Goal: Transaction & Acquisition: Purchase product/service

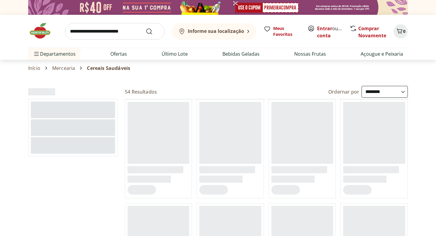
select select "**********"
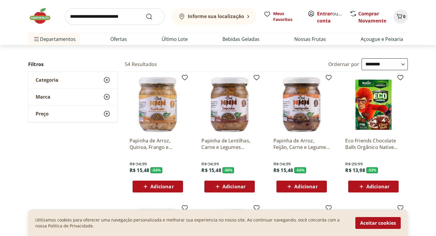
scroll to position [30, 0]
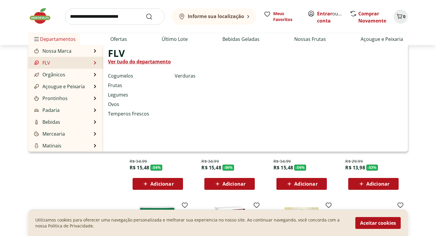
click at [89, 65] on li "FLV FLV Ver tudo do departamento Cogumelos Frutas Legumes Ovos Temperos Frescos…" at bounding box center [65, 63] width 75 height 12
click at [114, 61] on link "Ver tudo do departamento" at bounding box center [139, 61] width 63 height 7
select select "**********"
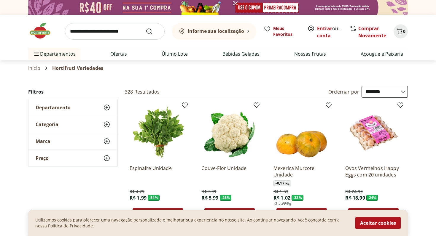
click at [89, 122] on div "Categoria" at bounding box center [72, 124] width 89 height 17
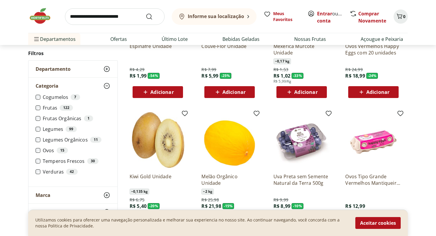
scroll to position [105, 0]
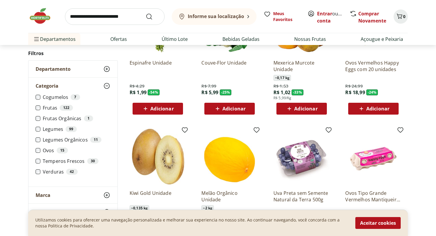
click at [90, 64] on div "Departamento" at bounding box center [72, 69] width 89 height 17
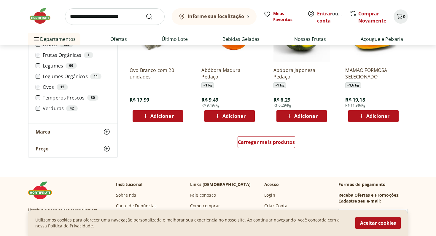
scroll to position [314, 0]
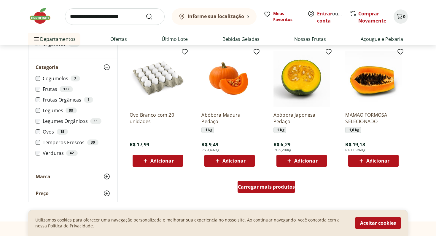
click at [281, 187] on span "Carregar mais produtos" at bounding box center [266, 187] width 57 height 5
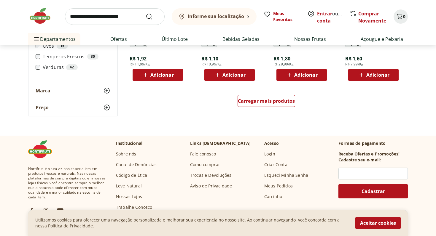
scroll to position [789, 0]
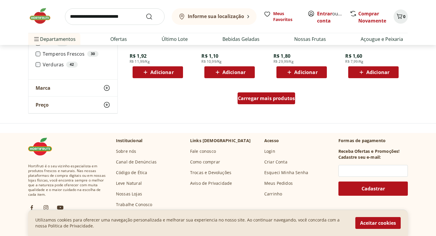
click at [283, 96] on span "Carregar mais produtos" at bounding box center [266, 98] width 57 height 5
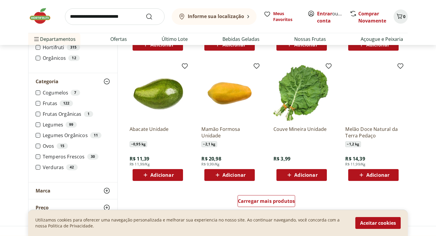
scroll to position [1147, 0]
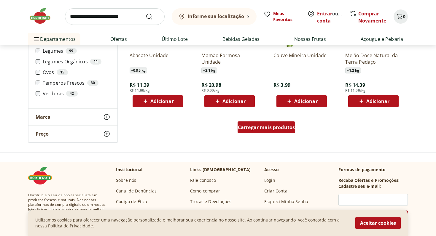
click at [279, 128] on span "Carregar mais produtos" at bounding box center [266, 127] width 57 height 5
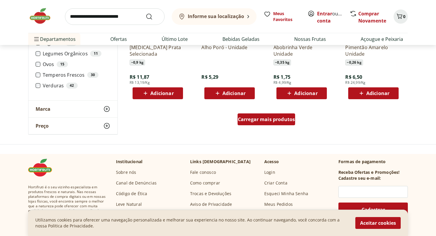
scroll to position [1544, 0]
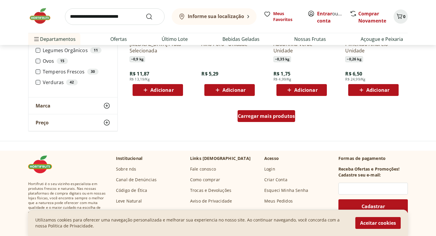
click at [280, 110] on div "Carregar mais produtos" at bounding box center [266, 116] width 58 height 12
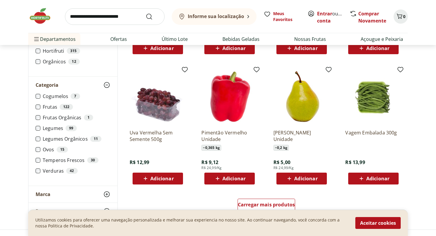
scroll to position [1898, 0]
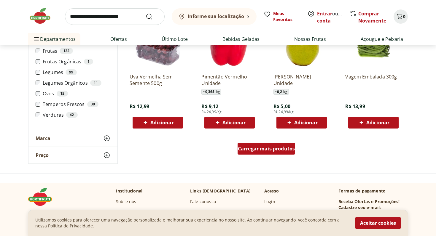
click at [267, 149] on span "Carregar mais produtos" at bounding box center [266, 148] width 57 height 5
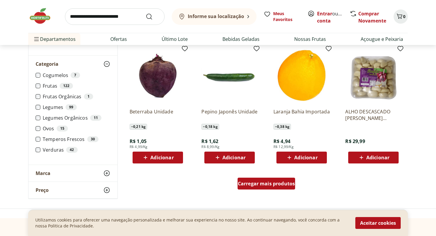
scroll to position [2287, 0]
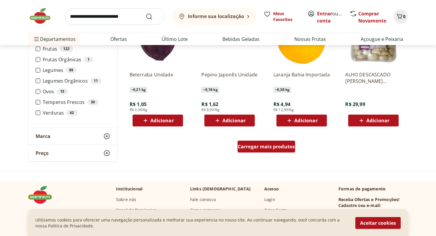
click at [268, 148] on span "Carregar mais produtos" at bounding box center [266, 146] width 57 height 5
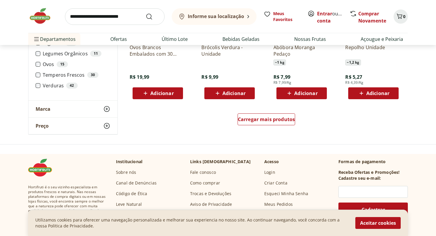
scroll to position [420, 0]
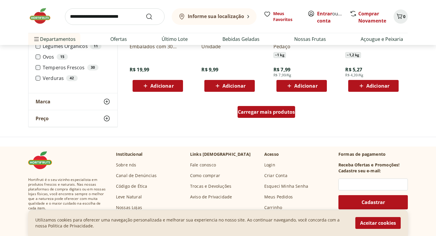
click at [274, 114] on span "Carregar mais produtos" at bounding box center [266, 112] width 57 height 5
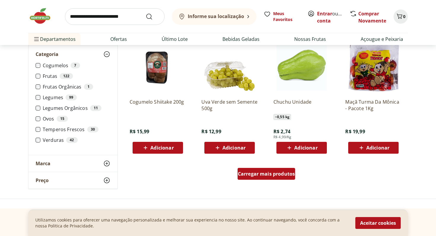
scroll to position [746, 0]
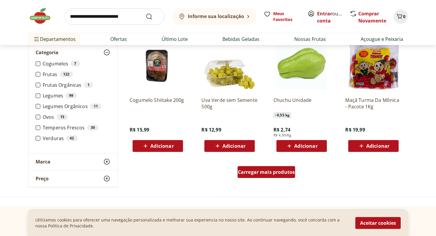
click at [266, 170] on span "Carregar mais produtos" at bounding box center [266, 172] width 57 height 5
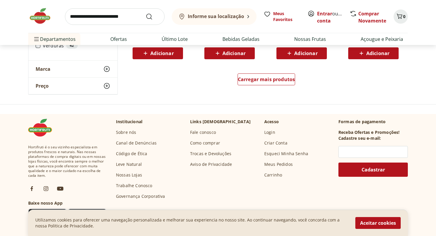
scroll to position [1224, 0]
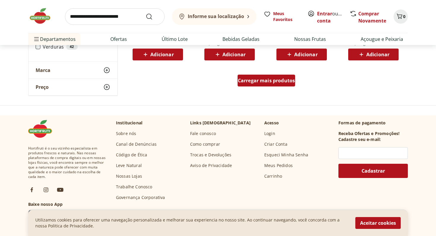
click at [285, 82] on span "Carregar mais produtos" at bounding box center [266, 80] width 57 height 5
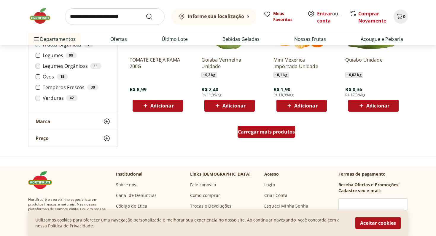
scroll to position [1566, 0]
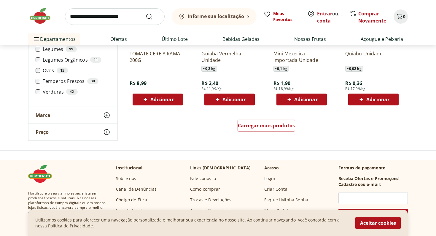
click at [266, 135] on div "Carregar mais produtos" at bounding box center [265, 127] width 287 height 28
click at [266, 129] on div "Carregar mais produtos" at bounding box center [266, 126] width 58 height 12
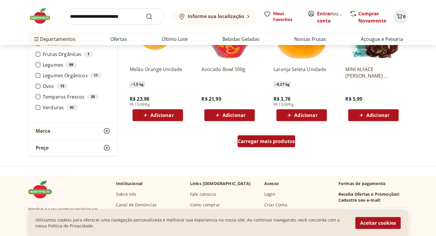
scroll to position [1988, 0]
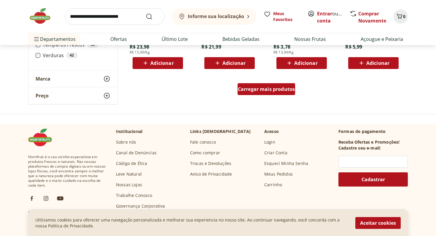
click at [279, 92] on div "Carregar mais produtos" at bounding box center [266, 89] width 58 height 12
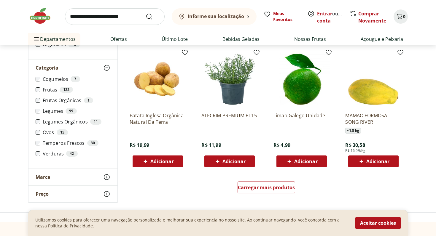
scroll to position [2298, 0]
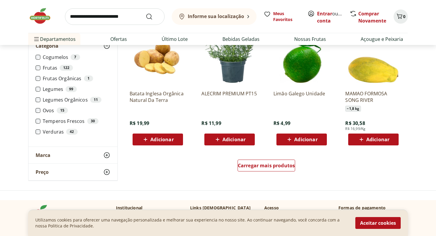
click at [121, 19] on input "search" at bounding box center [115, 16] width 100 height 17
type input "**********"
click at [146, 13] on button "Submit Search" at bounding box center [153, 16] width 14 height 7
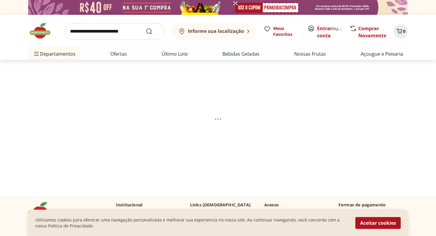
select select "**********"
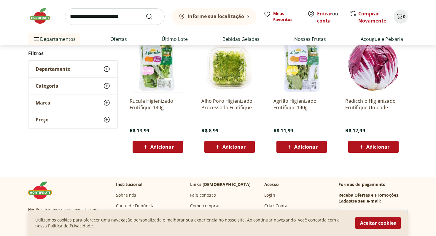
scroll to position [89, 0]
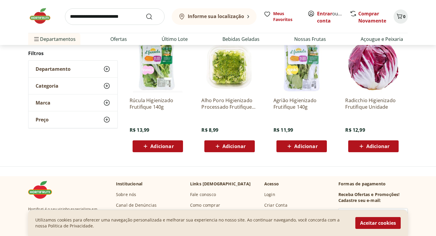
click at [118, 19] on input "search" at bounding box center [115, 16] width 100 height 17
type input "******"
click at [146, 13] on button "Submit Search" at bounding box center [153, 16] width 14 height 7
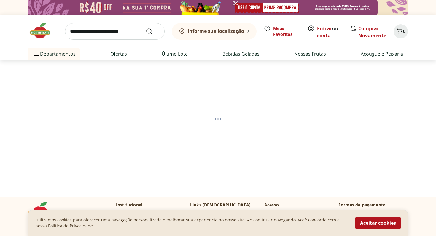
select select "**********"
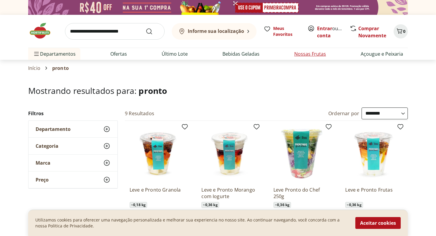
click at [314, 57] on link "Nossas Frutas" at bounding box center [310, 53] width 32 height 7
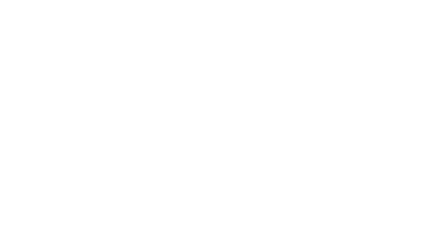
select select "**********"
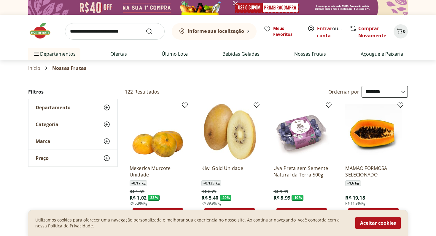
click at [207, 34] on b "Informe sua localização" at bounding box center [216, 31] width 56 height 7
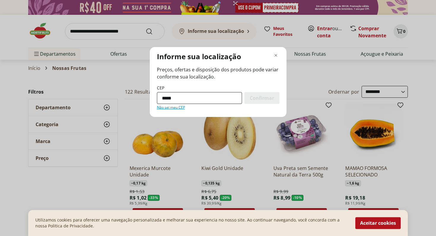
type input "*********"
click at [259, 105] on div "CEP ********* Confirmar Não sei meu CEP" at bounding box center [218, 97] width 122 height 25
click at [259, 100] on span "Confirmar" at bounding box center [262, 98] width 24 height 5
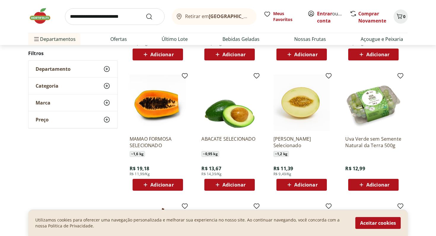
scroll to position [162, 0]
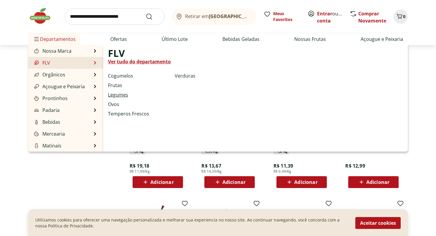
click at [121, 97] on link "Legumes" at bounding box center [118, 94] width 20 height 7
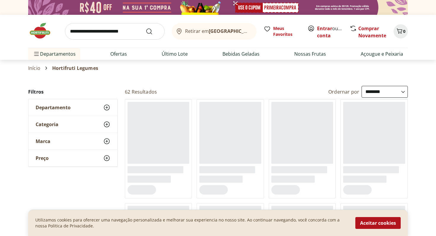
click at [390, 92] on select "**********" at bounding box center [384, 92] width 46 height 12
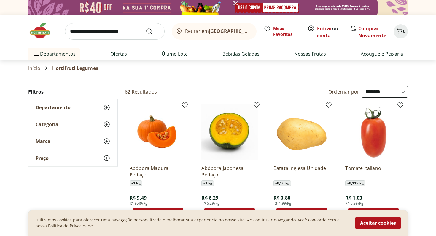
select select "**********"
click at [361, 86] on select "**********" at bounding box center [384, 92] width 46 height 12
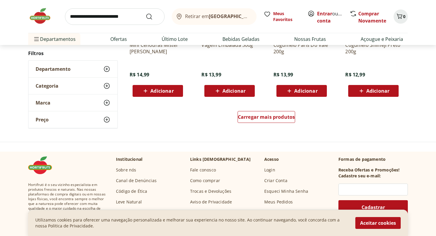
scroll to position [398, 0]
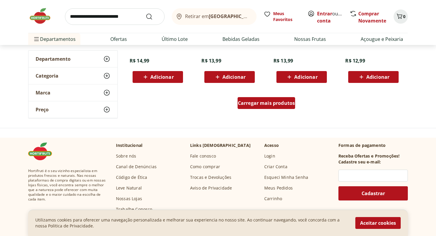
click at [282, 103] on span "Carregar mais produtos" at bounding box center [266, 103] width 57 height 5
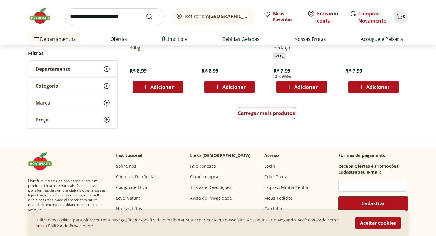
scroll to position [776, 0]
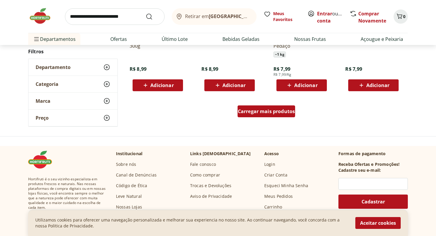
click at [287, 113] on span "Carregar mais produtos" at bounding box center [266, 111] width 57 height 5
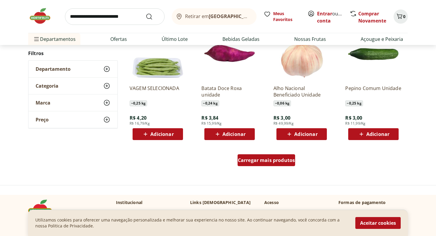
scroll to position [1157, 0]
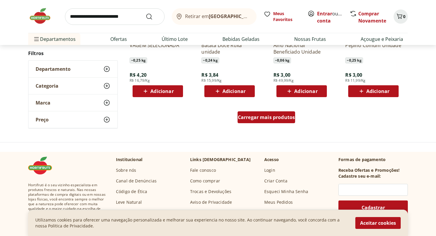
click at [278, 115] on span "Carregar mais produtos" at bounding box center [266, 117] width 57 height 5
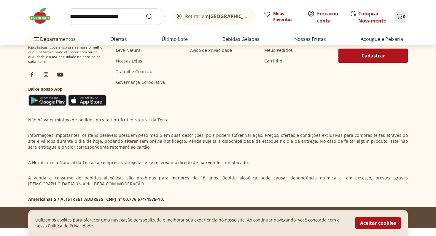
scroll to position [1713, 0]
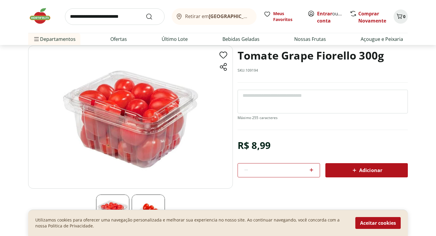
scroll to position [36, 0]
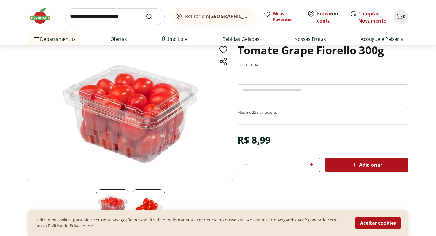
click at [153, 197] on img at bounding box center [148, 205] width 33 height 33
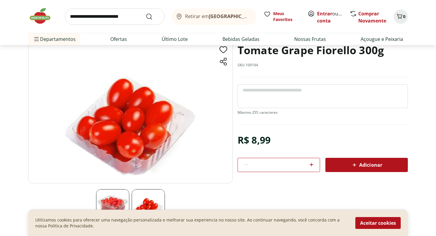
click at [150, 198] on img at bounding box center [148, 205] width 33 height 33
click at [141, 127] on img at bounding box center [130, 111] width 204 height 143
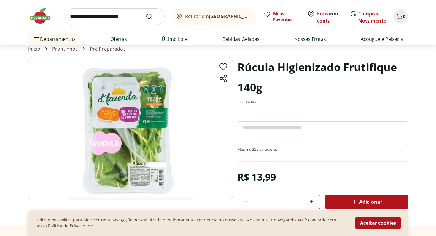
scroll to position [19, 0]
click at [113, 49] on link "Pré Preparados" at bounding box center [108, 49] width 36 height 5
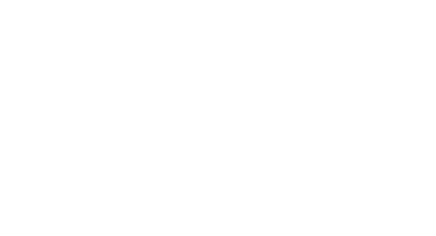
select select "**********"
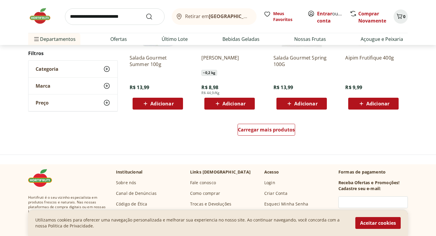
scroll to position [376, 0]
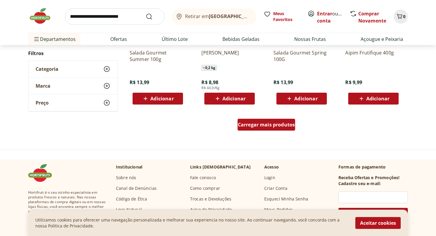
click at [283, 125] on span "Carregar mais produtos" at bounding box center [266, 124] width 57 height 5
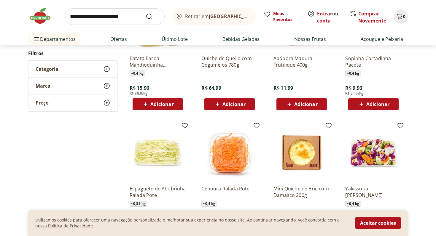
scroll to position [753, 0]
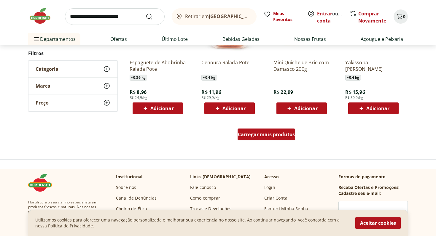
click at [259, 134] on span "Carregar mais produtos" at bounding box center [266, 134] width 57 height 5
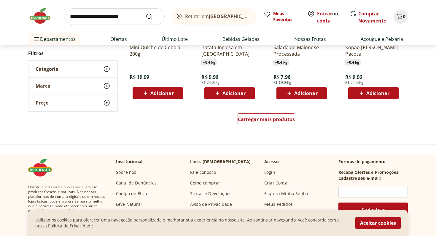
scroll to position [1163, 0]
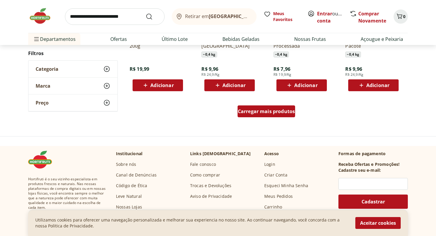
click at [281, 113] on span "Carregar mais produtos" at bounding box center [266, 111] width 57 height 5
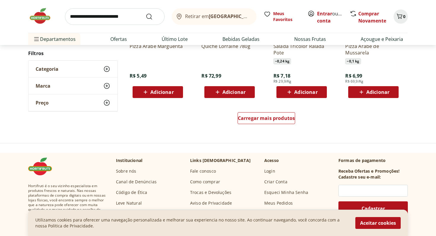
scroll to position [1544, 0]
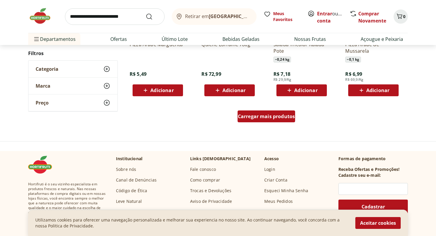
click at [255, 118] on span "Carregar mais produtos" at bounding box center [266, 116] width 57 height 5
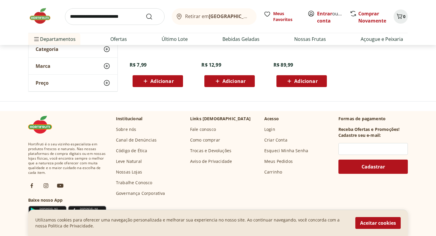
scroll to position [225, 0]
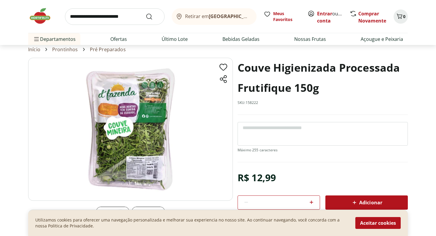
scroll to position [20, 0]
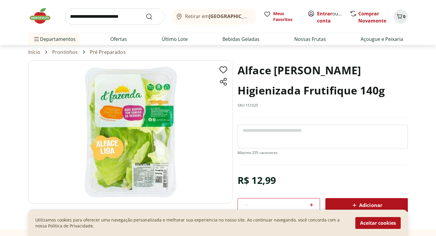
scroll to position [18, 0]
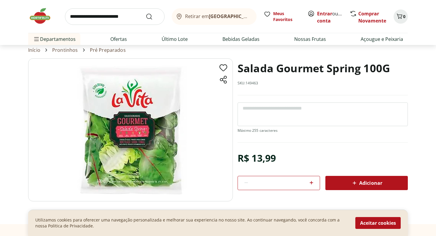
scroll to position [18, 0]
